Goal: Information Seeking & Learning: Learn about a topic

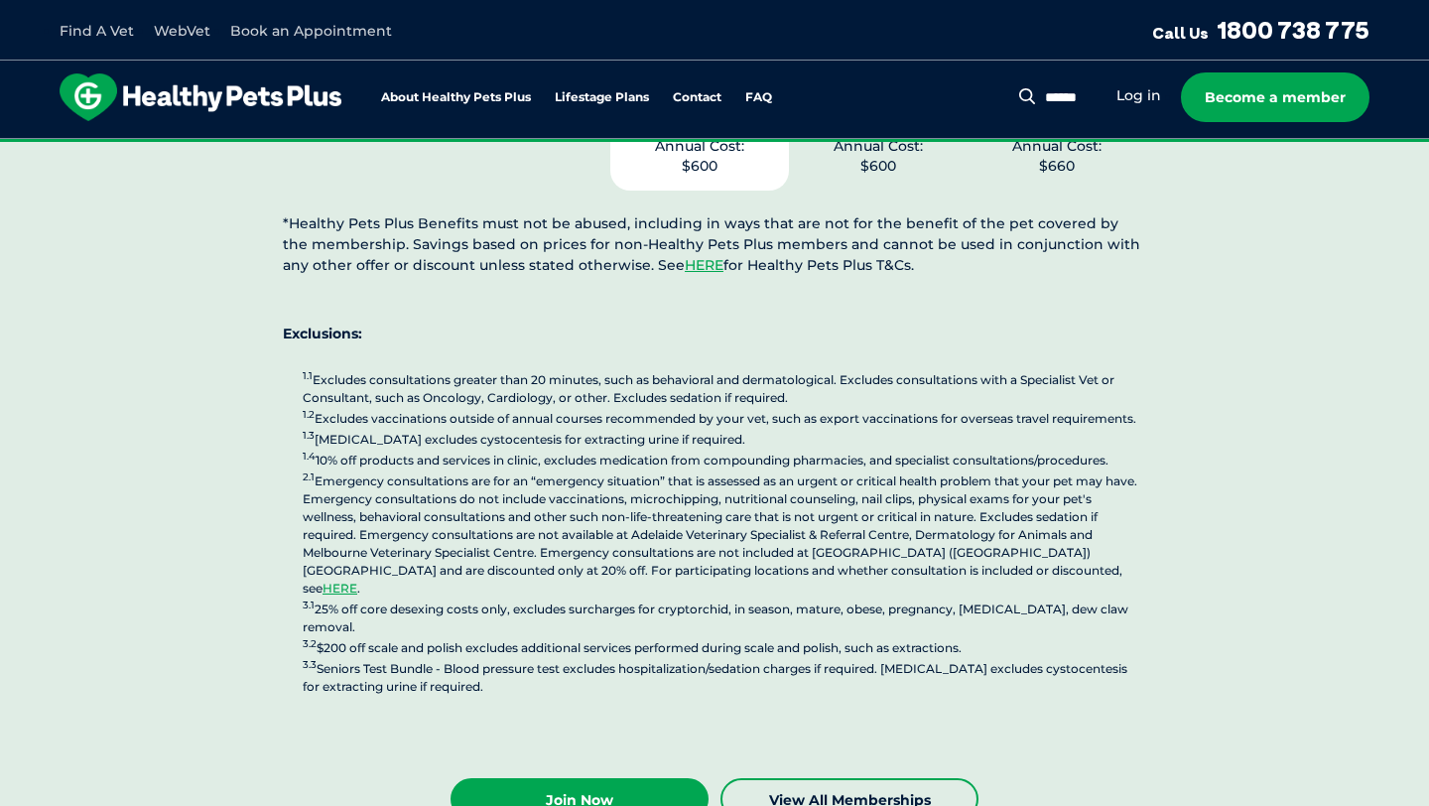
scroll to position [4922, 0]
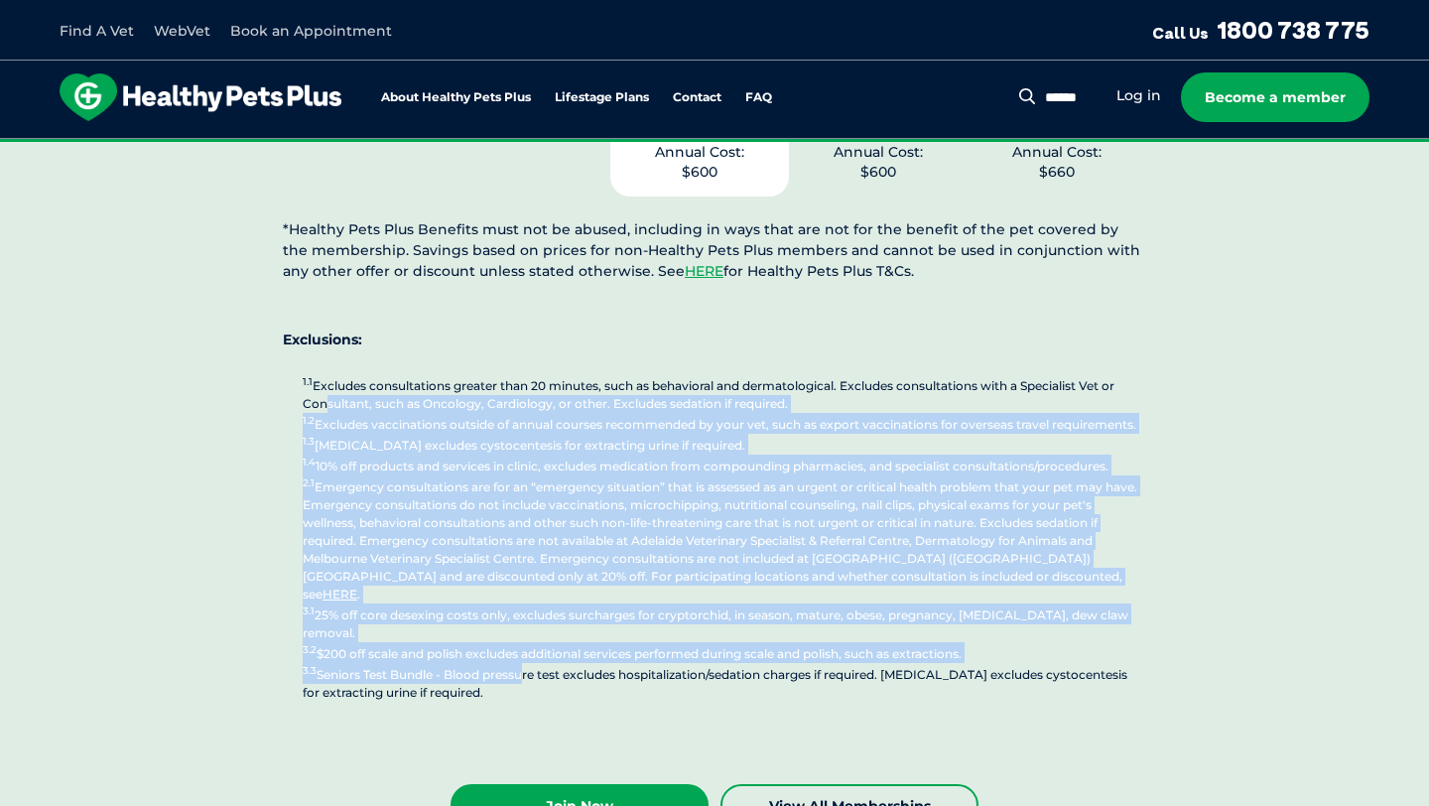
drag, startPoint x: 316, startPoint y: 350, endPoint x: 521, endPoint y: 582, distance: 309.4
click at [522, 587] on p "1.1 Excludes consultations greater than 20 minutes, such as behavioral and derm…" at bounding box center [725, 538] width 844 height 328
click at [465, 523] on p "1.1 Excludes consultations greater than 20 minutes, such as behavioral and derm…" at bounding box center [725, 538] width 844 height 328
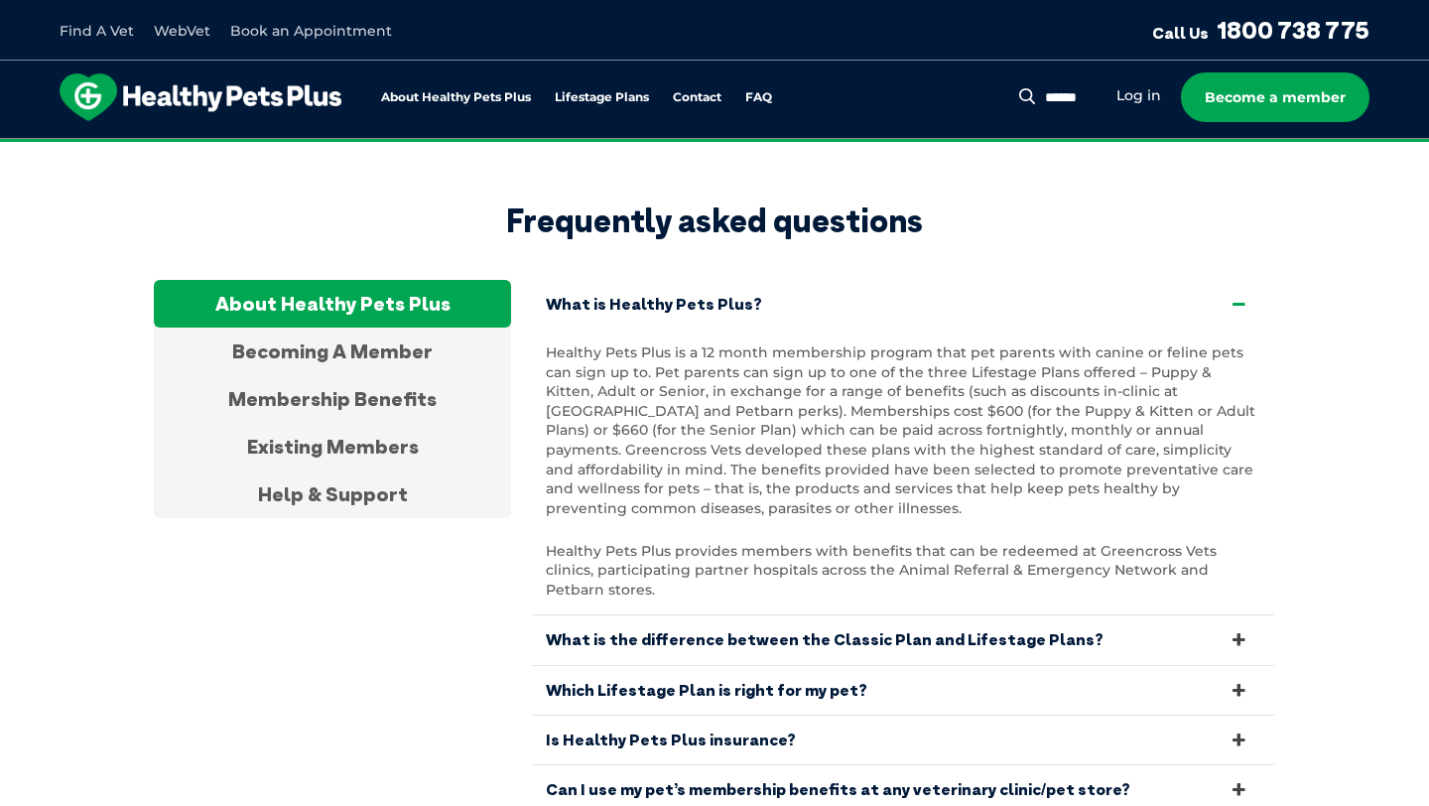
scroll to position [6489, 0]
click at [657, 715] on link "Is Healthy Pets Plus insurance?" at bounding box center [903, 739] width 745 height 49
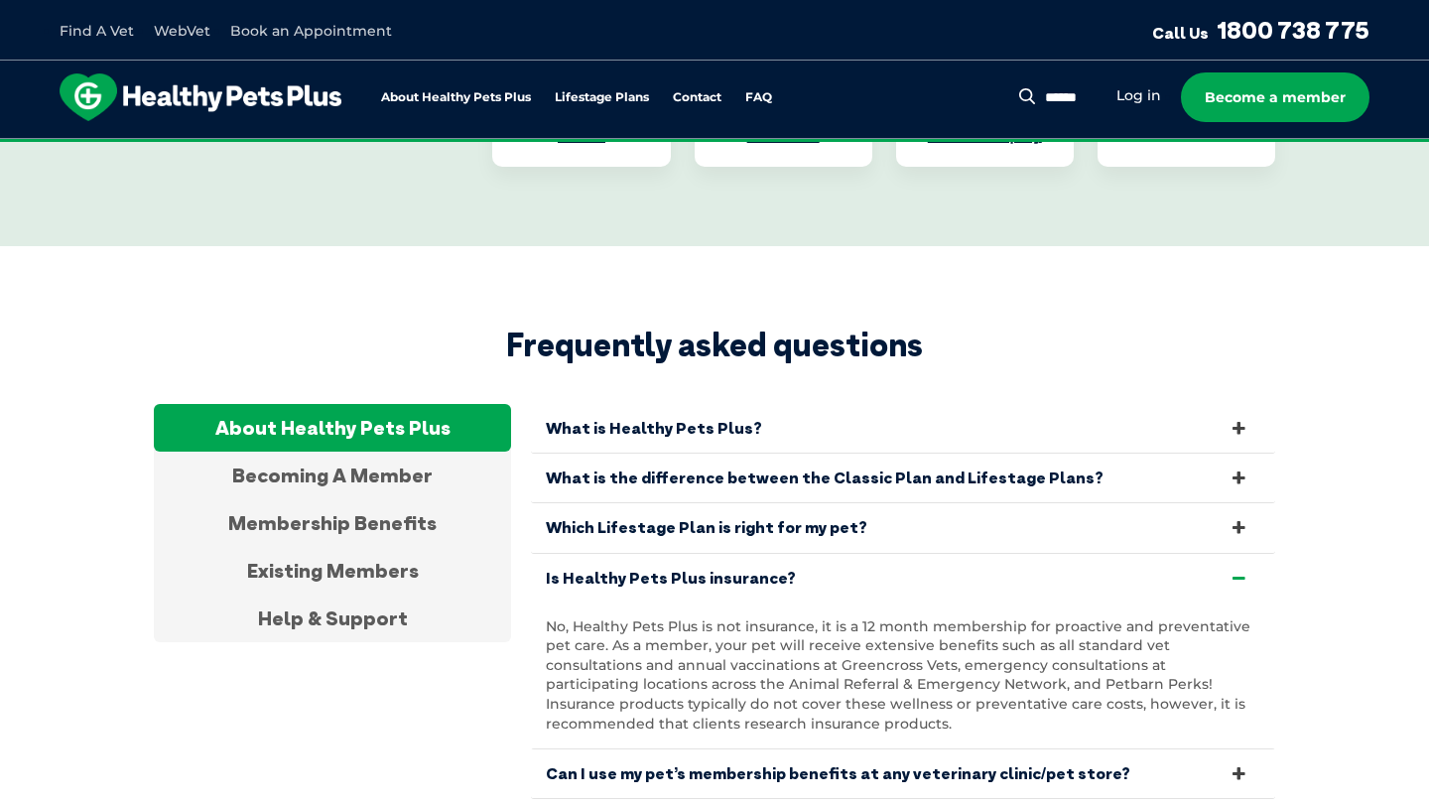
scroll to position [6193, 0]
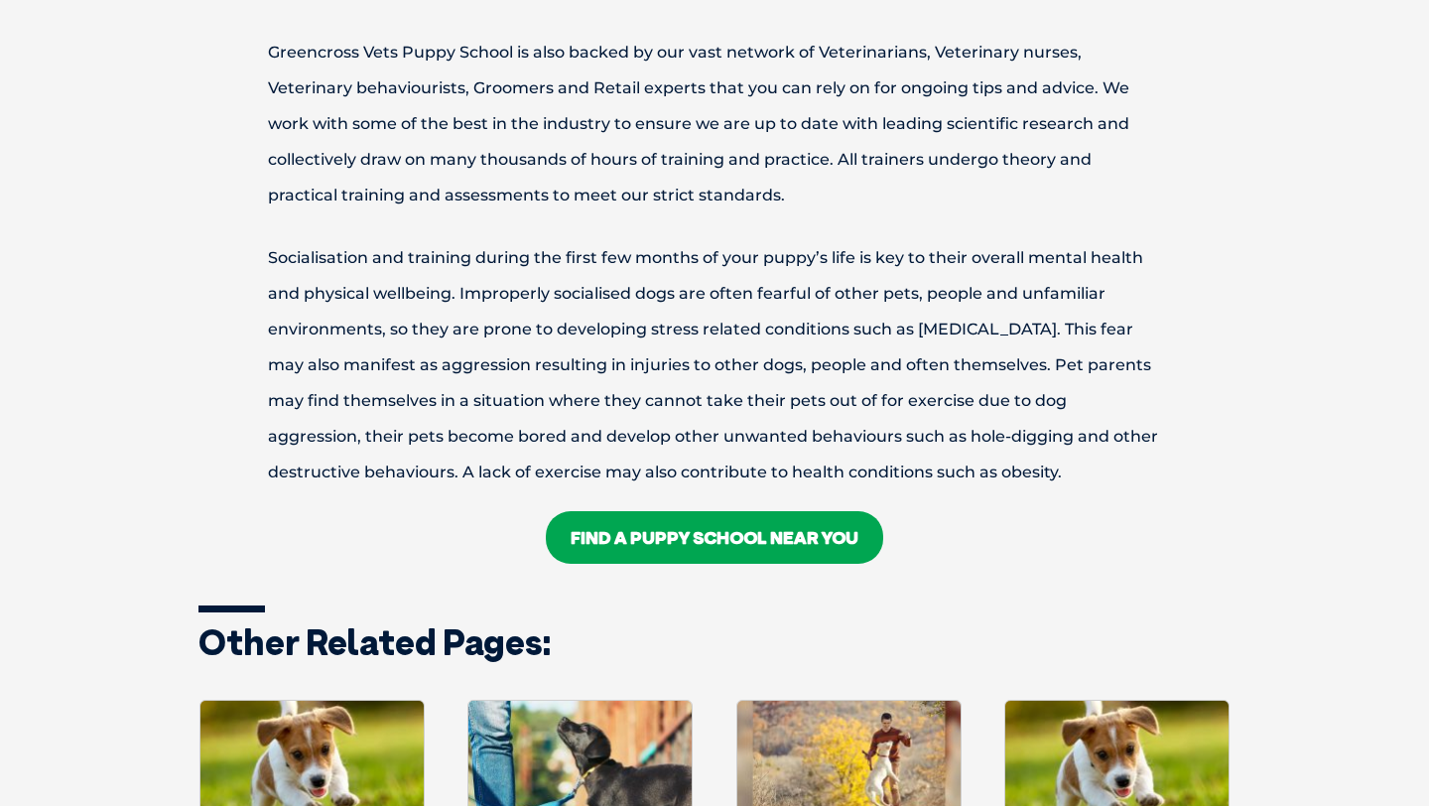
scroll to position [2876, 0]
